Goal: Task Accomplishment & Management: Use online tool/utility

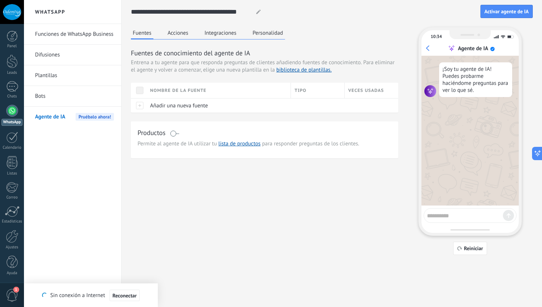
click at [64, 35] on link "Funciones de WhatsApp Business" at bounding box center [74, 34] width 79 height 21
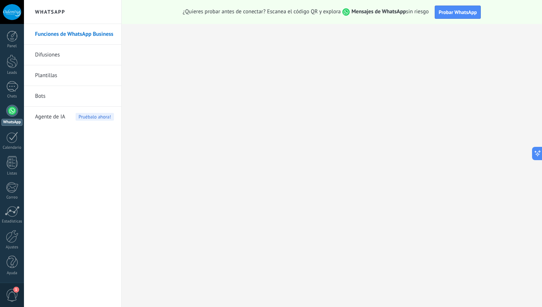
click at [13, 112] on div at bounding box center [12, 111] width 12 height 12
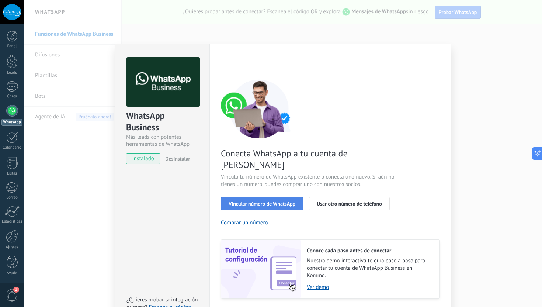
click at [267, 201] on span "Vincular número de WhatsApp" at bounding box center [262, 203] width 67 height 5
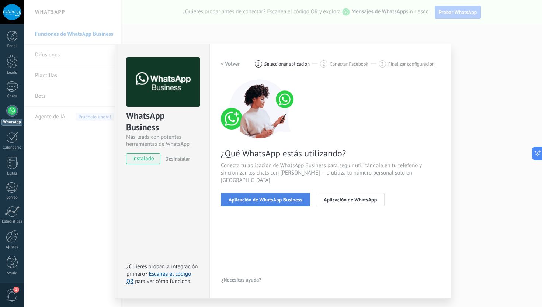
click at [267, 197] on span "Aplicación de WhatsApp Business" at bounding box center [266, 199] width 74 height 5
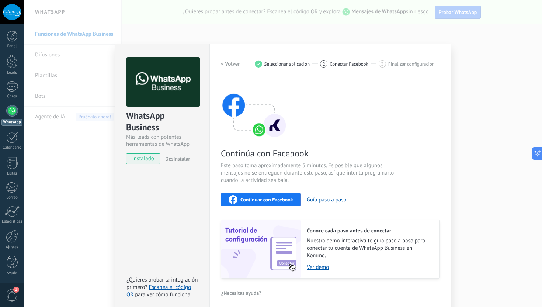
click at [266, 198] on span "Continuar con Facebook" at bounding box center [266, 199] width 53 height 5
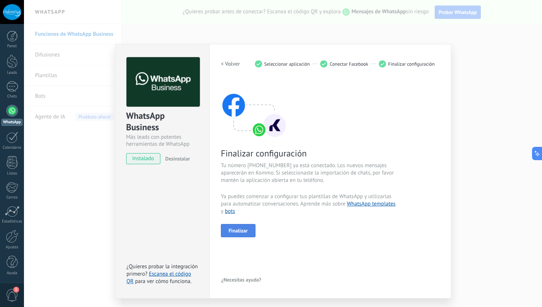
click at [243, 232] on span "Finalizar" at bounding box center [238, 230] width 19 height 5
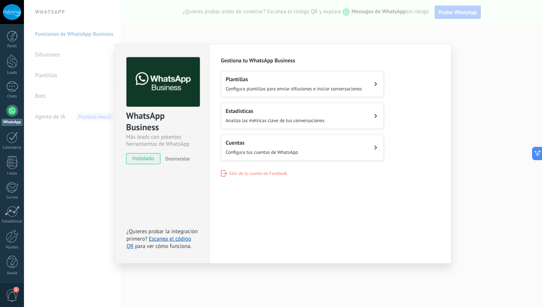
click at [475, 169] on div "WhatsApp Business Más leads con potentes herramientas de WhatsApp instalado Des…" at bounding box center [283, 153] width 518 height 307
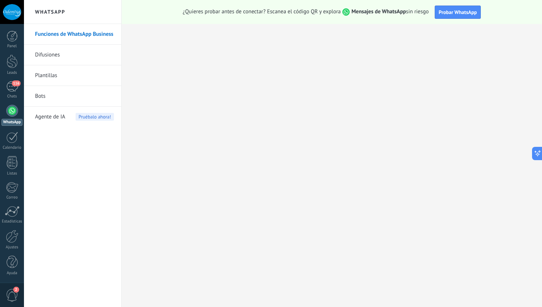
click at [11, 108] on div at bounding box center [12, 111] width 12 height 12
click at [85, 58] on link "Difusiones" at bounding box center [74, 55] width 79 height 21
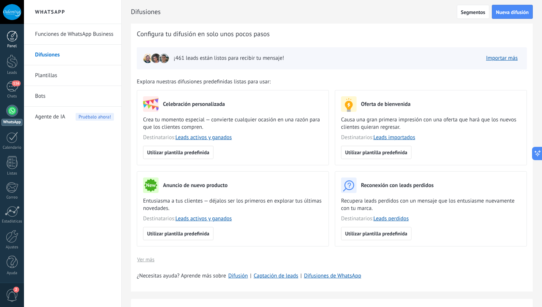
click at [12, 35] on div at bounding box center [12, 36] width 11 height 11
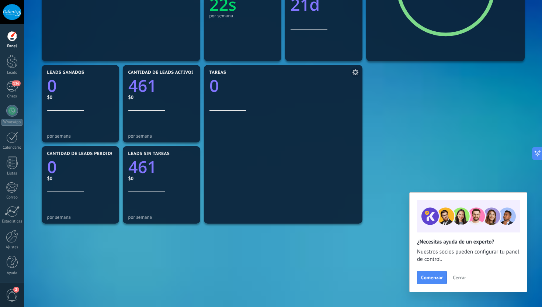
scroll to position [143, 0]
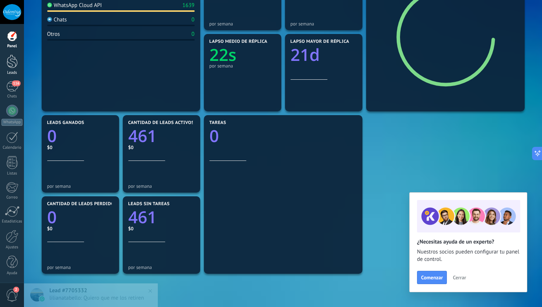
click at [13, 69] on link "Leads" at bounding box center [12, 65] width 24 height 21
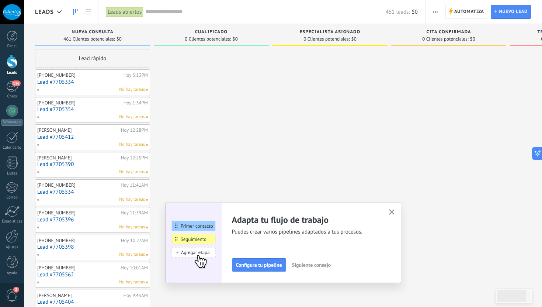
click at [393, 214] on span "button" at bounding box center [392, 212] width 6 height 6
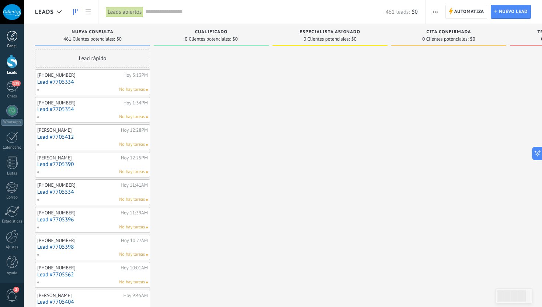
click at [13, 36] on div at bounding box center [12, 36] width 11 height 11
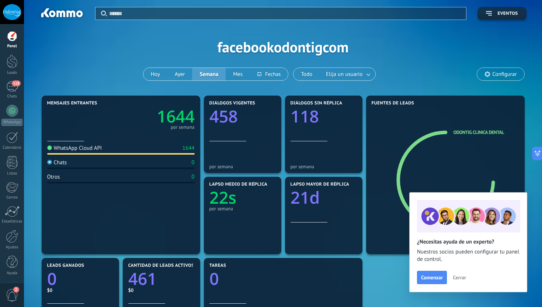
click at [461, 276] on span "Cerrar" at bounding box center [459, 277] width 13 height 5
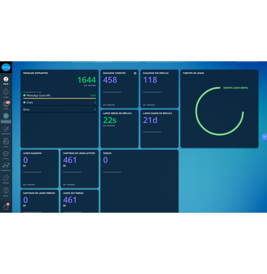
scroll to position [80, 0]
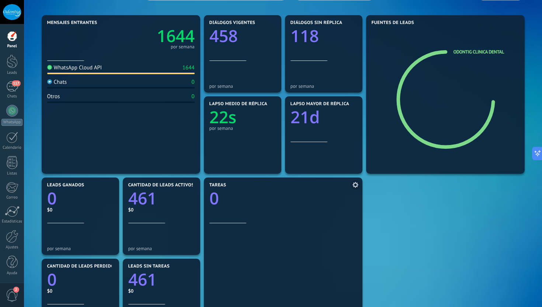
click at [320, 239] on div at bounding box center [284, 277] width 148 height 108
